Goal: Information Seeking & Learning: Learn about a topic

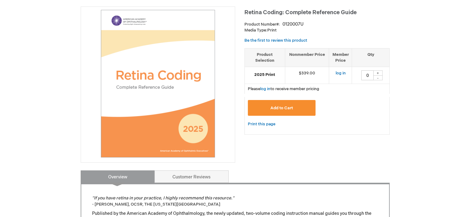
scroll to position [93, 0]
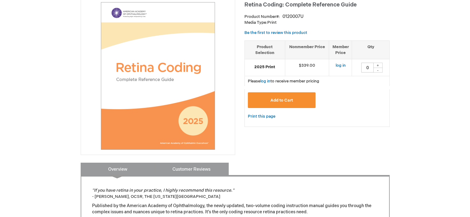
click at [187, 168] on link "Customer Reviews" at bounding box center [191, 169] width 74 height 12
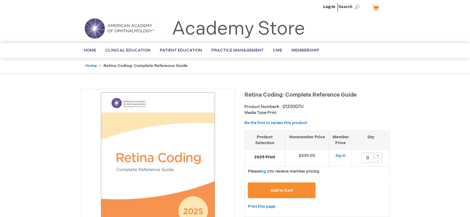
scroll to position [0, 0]
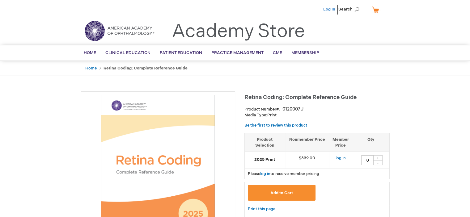
click at [329, 9] on link "Log In" at bounding box center [329, 9] width 12 height 5
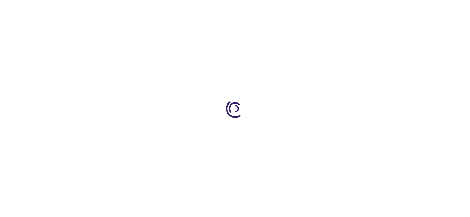
type input "0"
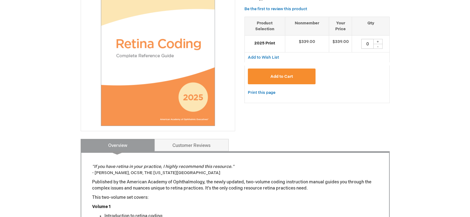
scroll to position [154, 0]
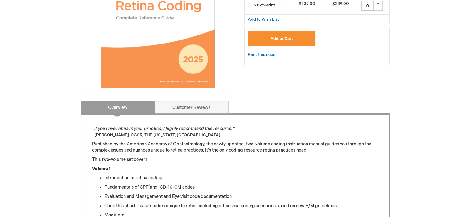
click at [201, 62] on img at bounding box center [158, 14] width 148 height 148
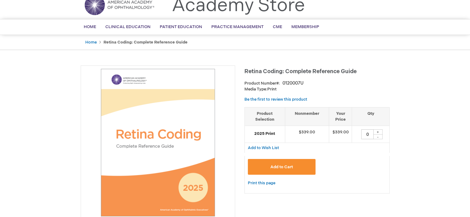
scroll to position [0, 0]
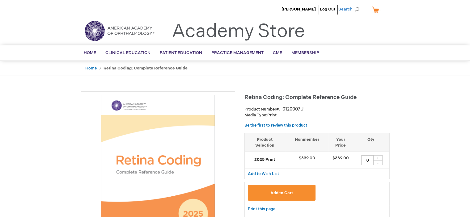
click at [357, 10] on span "Search" at bounding box center [349, 9] width 23 height 12
type input "retina"
click at [354, 5] on button "Search" at bounding box center [356, 10] width 5 height 10
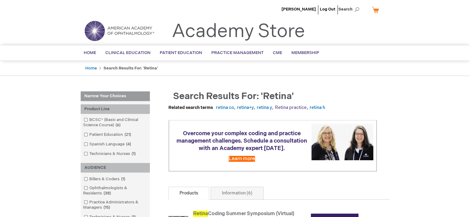
click at [295, 108] on link "Retina practice" at bounding box center [291, 107] width 32 height 5
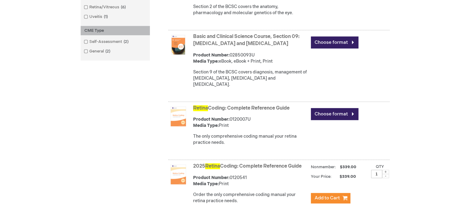
scroll to position [351, 0]
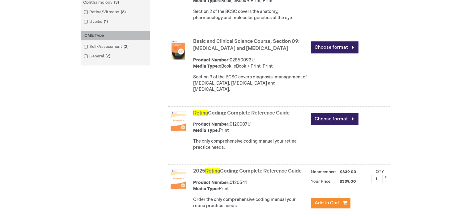
click at [245, 110] on link "Retina Coding: Complete Reference Guide" at bounding box center [241, 113] width 96 height 6
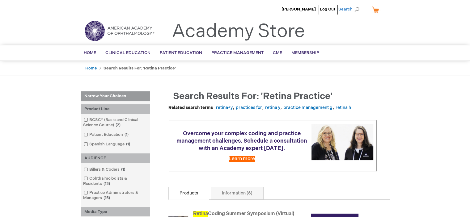
click at [357, 10] on span "Search" at bounding box center [349, 9] width 23 height 12
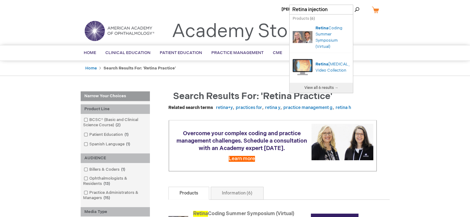
type input "Retina injection"
click at [354, 5] on button "Search" at bounding box center [356, 10] width 5 height 10
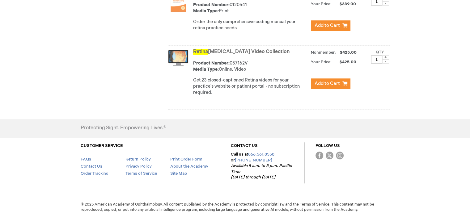
scroll to position [466, 0]
